Goal: Register for event/course

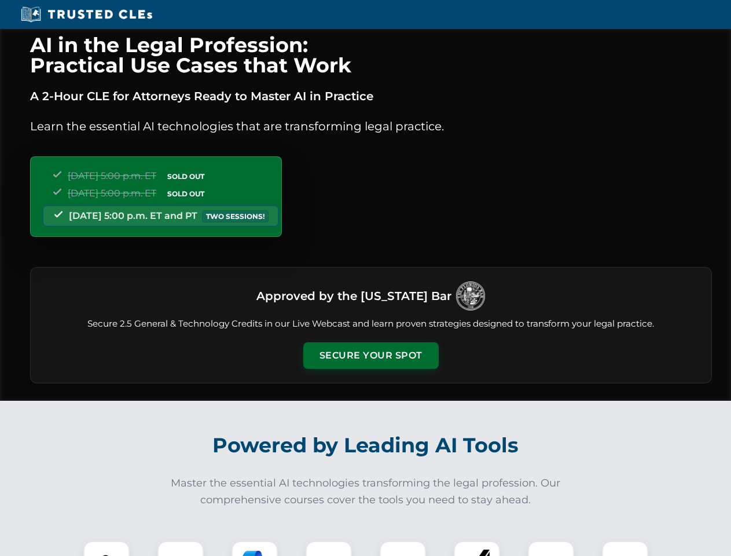
click at [370, 355] on button "Secure Your Spot" at bounding box center [370, 355] width 135 height 27
click at [107, 548] on img at bounding box center [107, 564] width 34 height 34
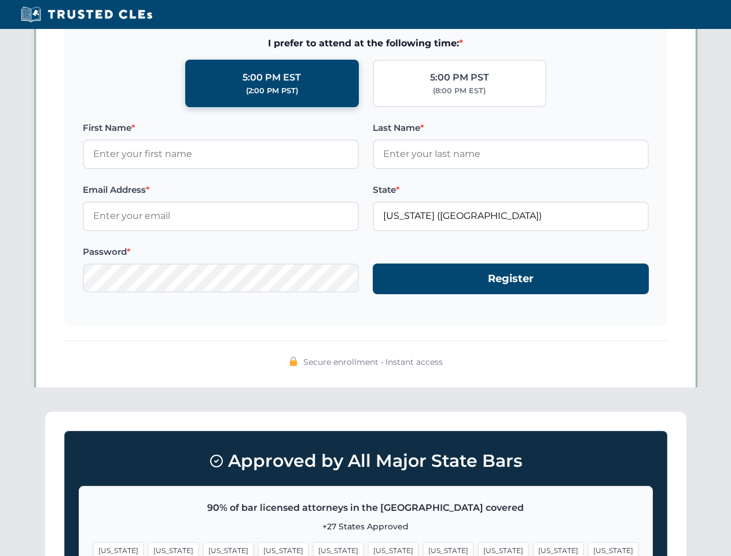
click at [423, 548] on span "[US_STATE]" at bounding box center [448, 550] width 50 height 17
click at [533, 548] on span "[US_STATE]" at bounding box center [558, 550] width 50 height 17
